Goal: Information Seeking & Learning: Find specific fact

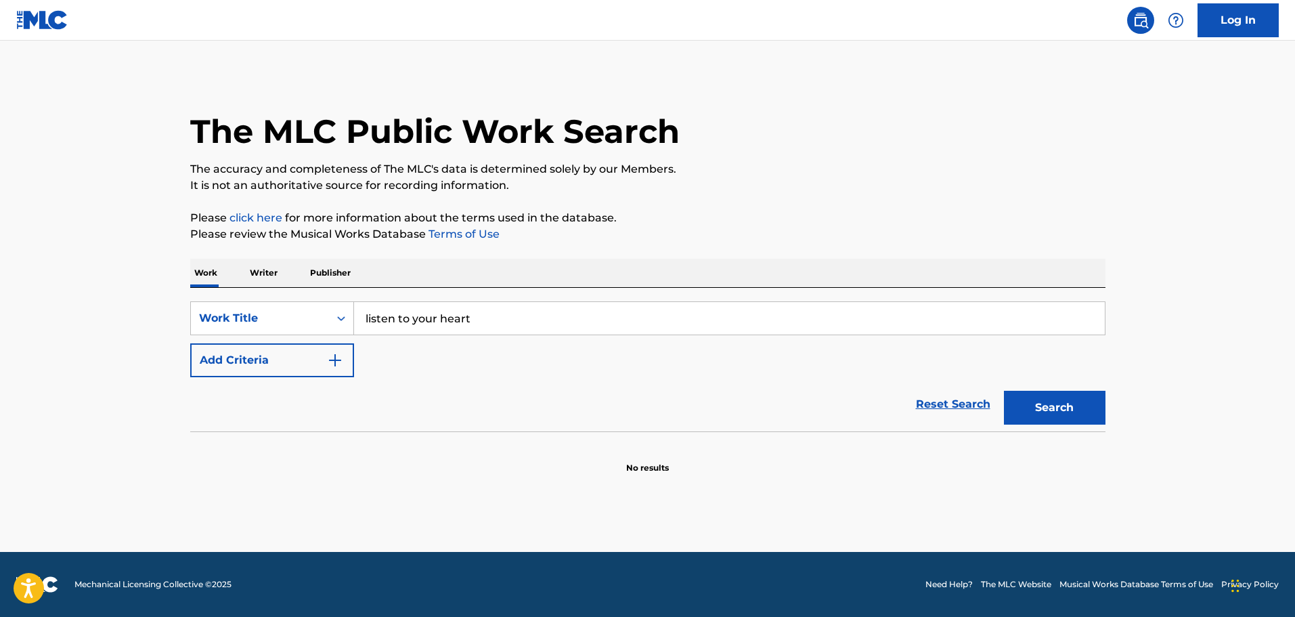
type input "listen to your heart"
click at [1004, 391] on button "Search" at bounding box center [1055, 408] width 102 height 34
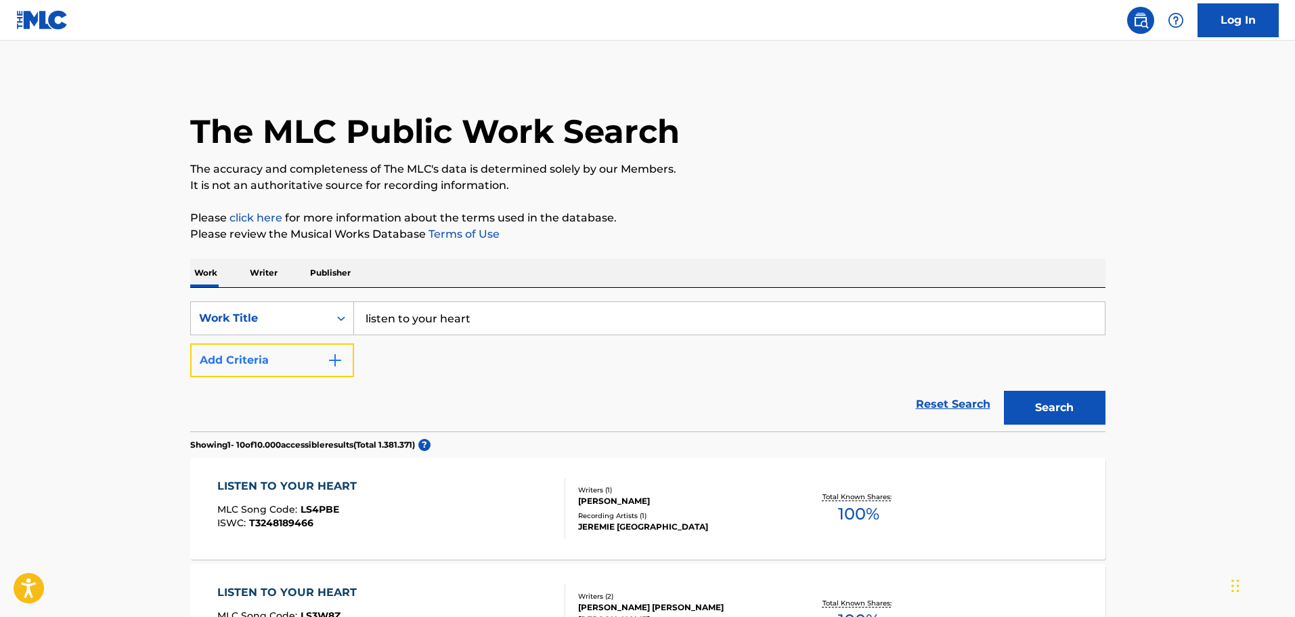
click at [334, 359] on img "Search Form" at bounding box center [335, 360] width 16 height 16
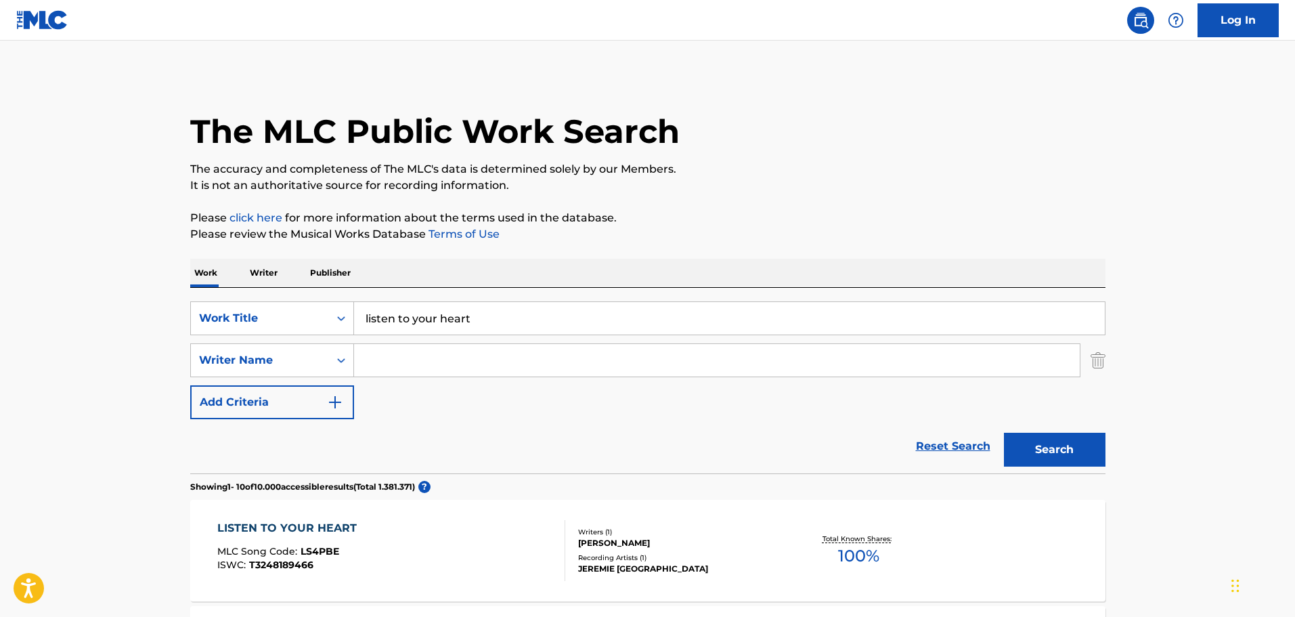
click at [464, 366] on input "Search Form" at bounding box center [717, 360] width 726 height 32
type input "gessle"
click at [1004, 433] on button "Search" at bounding box center [1055, 450] width 102 height 34
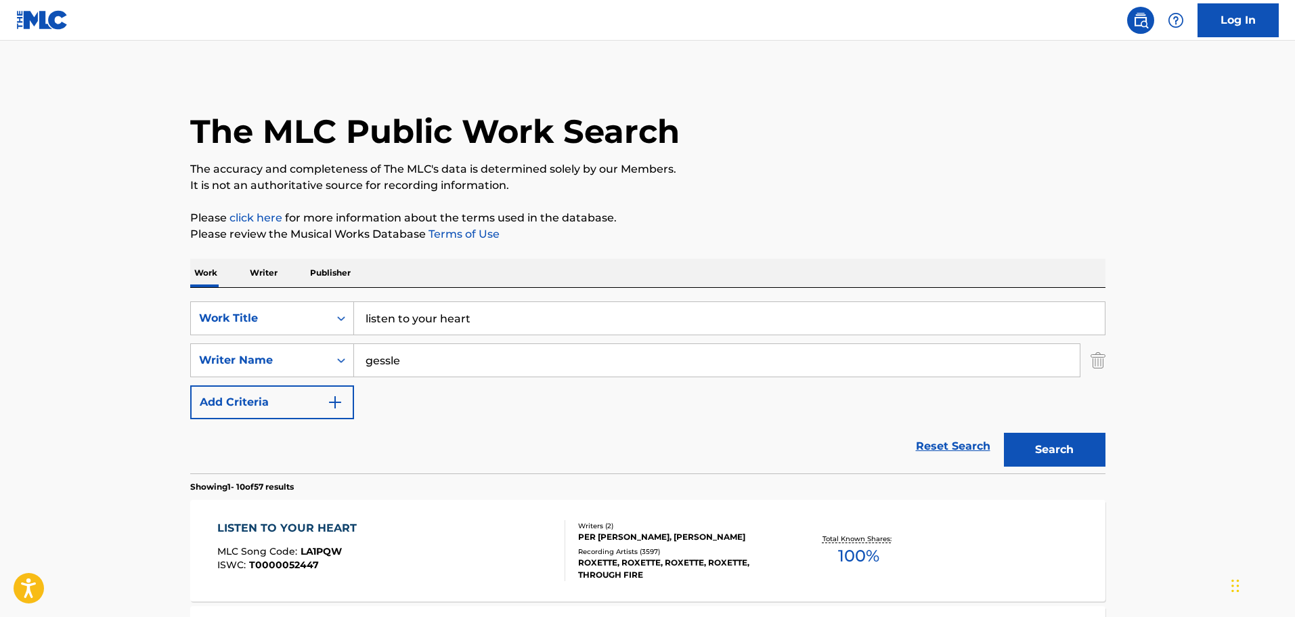
scroll to position [68, 0]
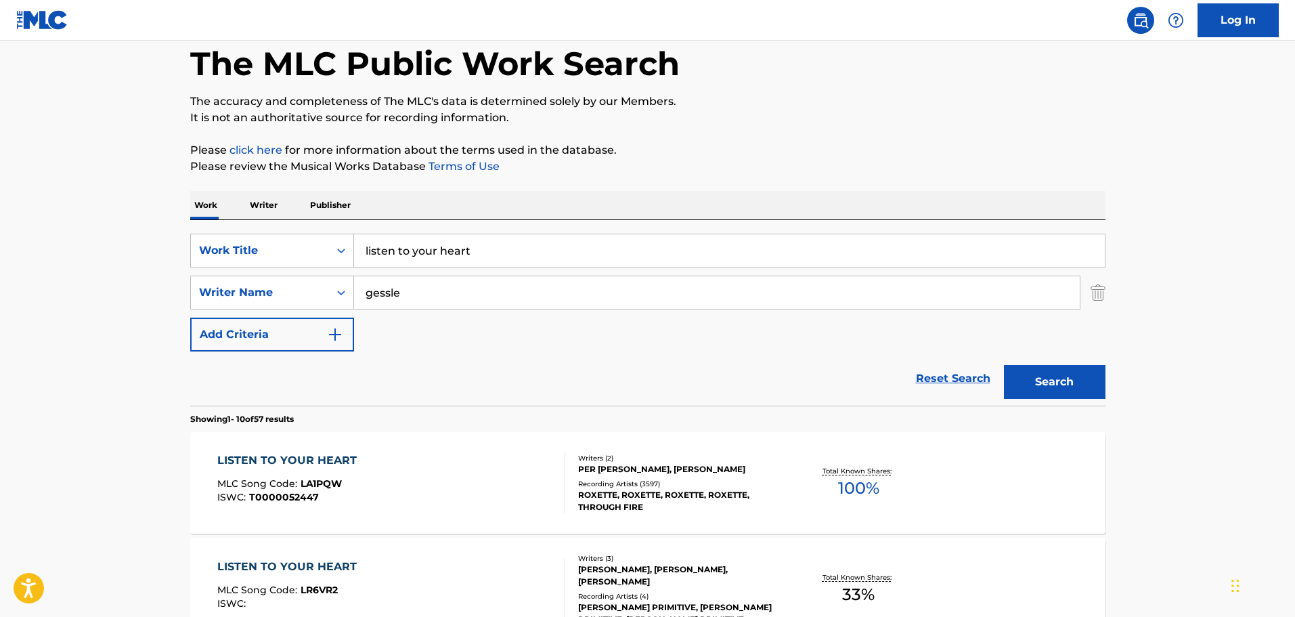
click at [355, 461] on div "LISTEN TO YOUR HEART" at bounding box center [290, 460] width 146 height 16
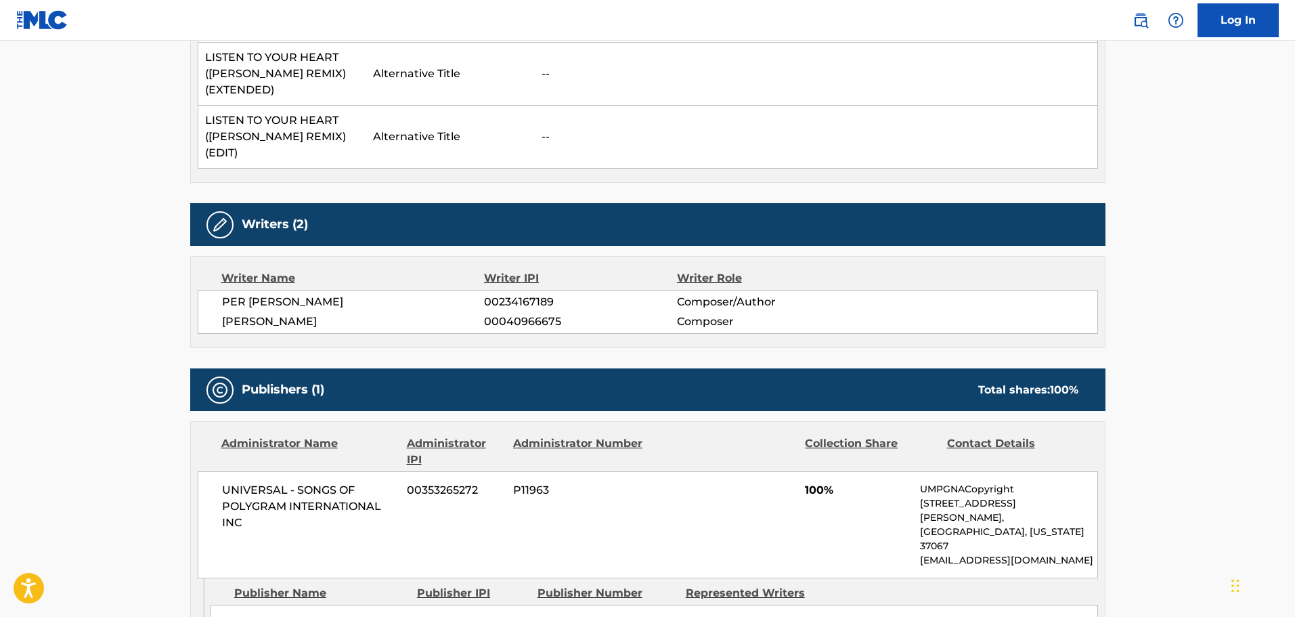
scroll to position [745, 0]
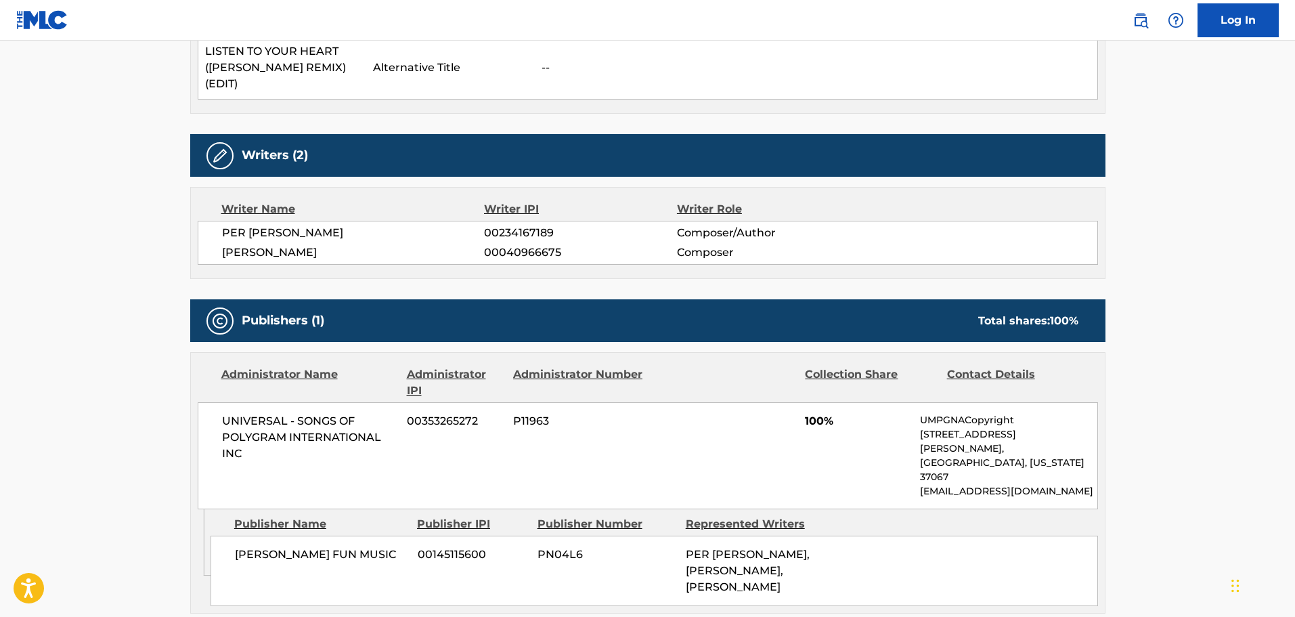
click at [628, 535] on div "[PERSON_NAME] FUN MUSIC 00145115600 PN04L6 PER [PERSON_NAME], [PERSON_NAME], [P…" at bounding box center [655, 570] width 888 height 70
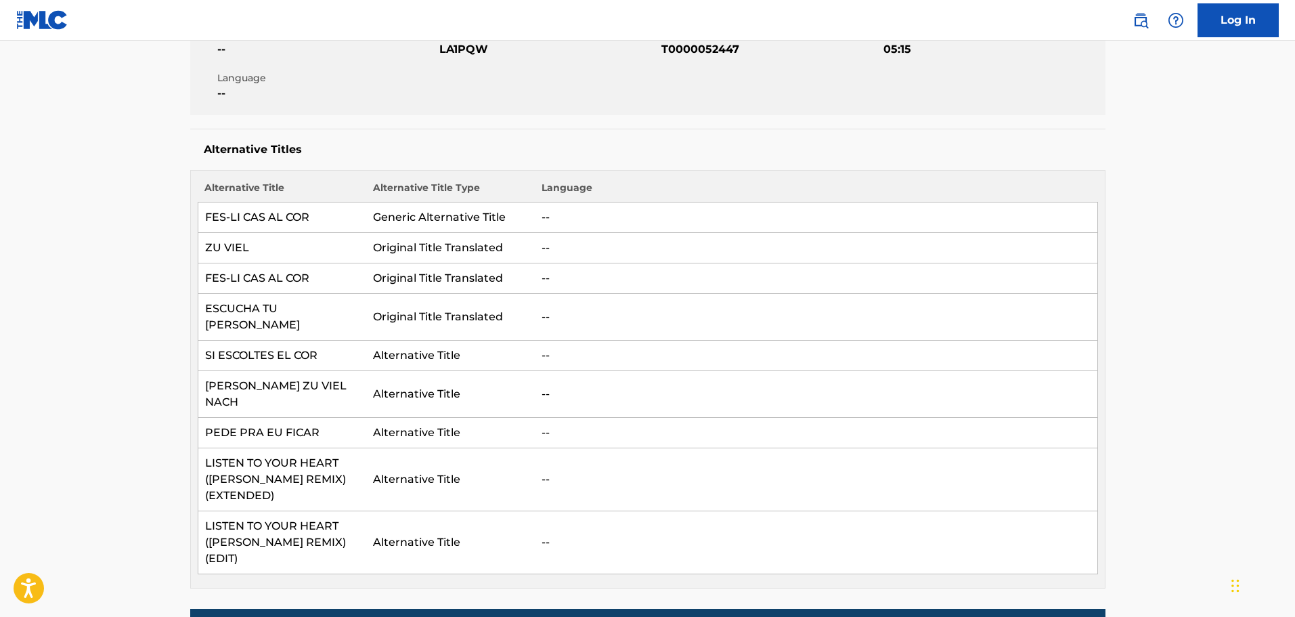
scroll to position [0, 0]
